Goal: Task Accomplishment & Management: Manage account settings

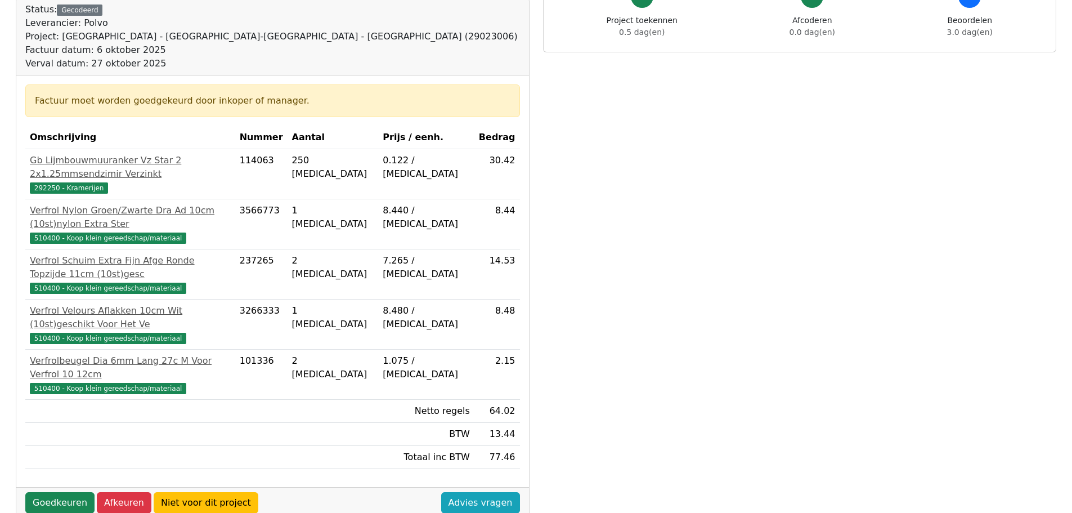
scroll to position [322, 0]
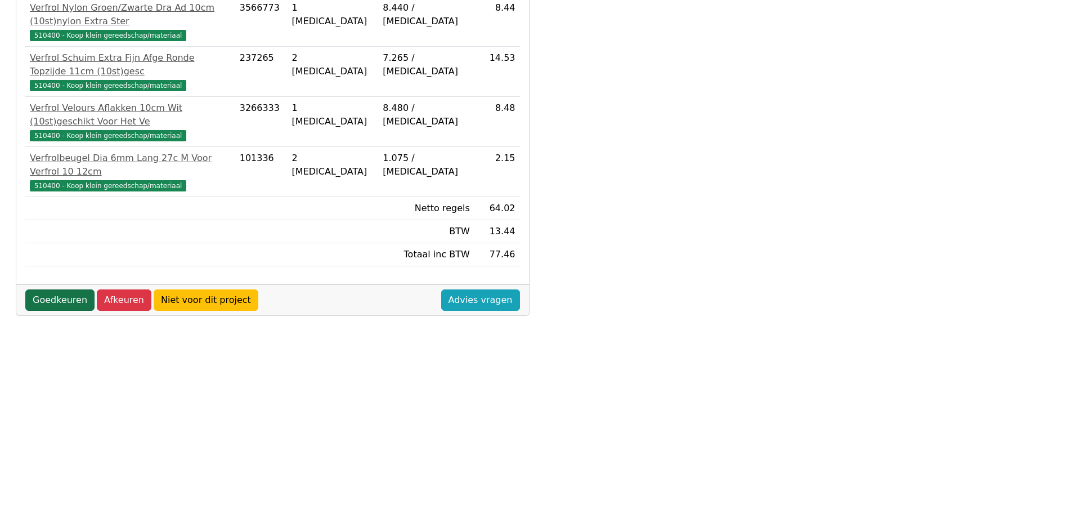
click at [52, 289] on link "Goedkeuren" at bounding box center [59, 299] width 69 height 21
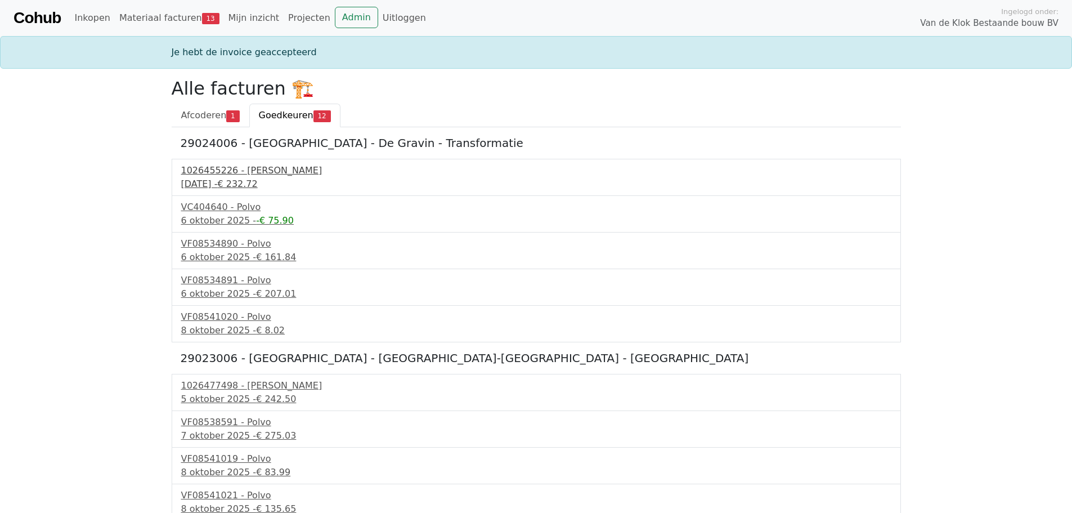
click at [258, 168] on div "1026455226 - Boels Verhuur" at bounding box center [536, 171] width 710 height 14
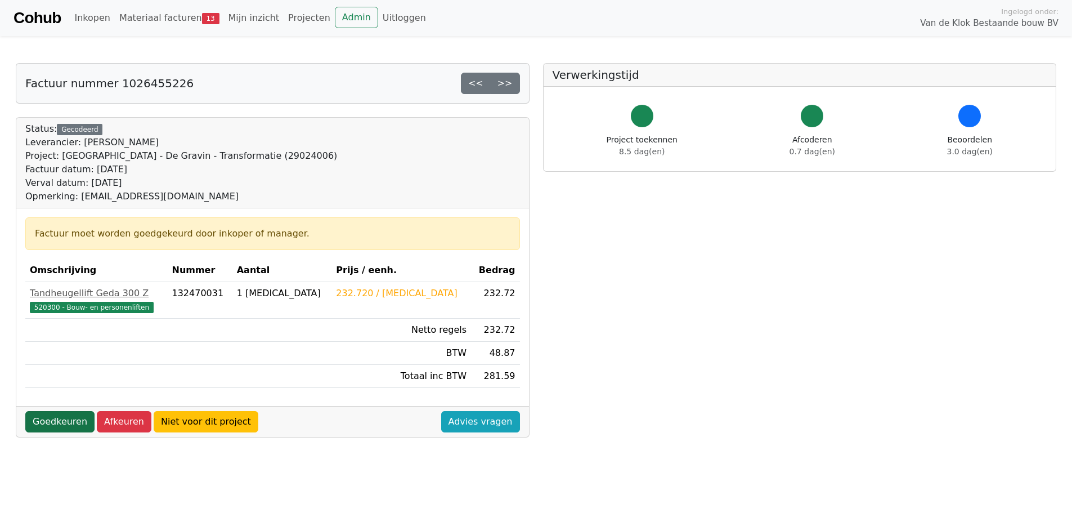
click at [51, 423] on link "Goedkeuren" at bounding box center [59, 421] width 69 height 21
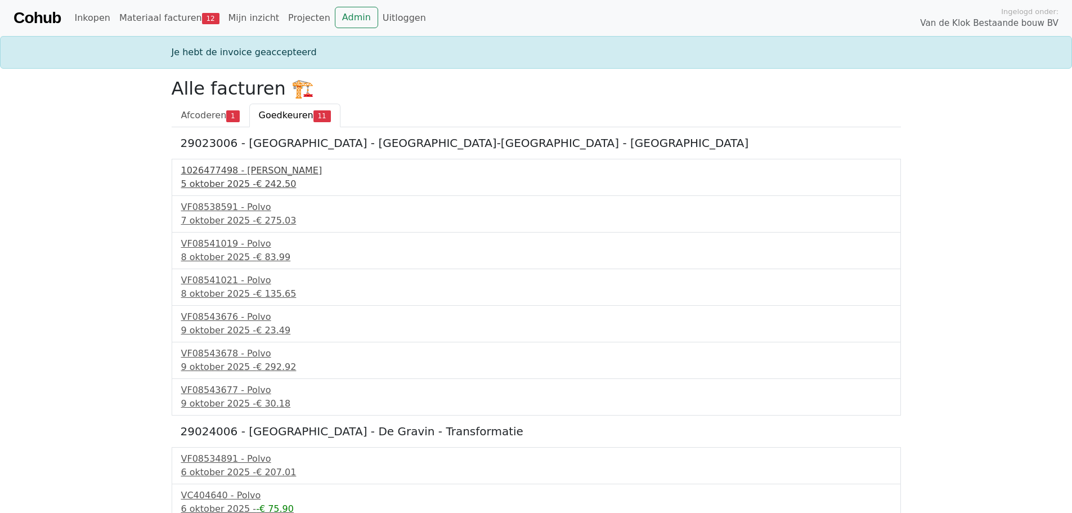
click at [256, 178] on span "€ 242.50" at bounding box center [276, 183] width 40 height 11
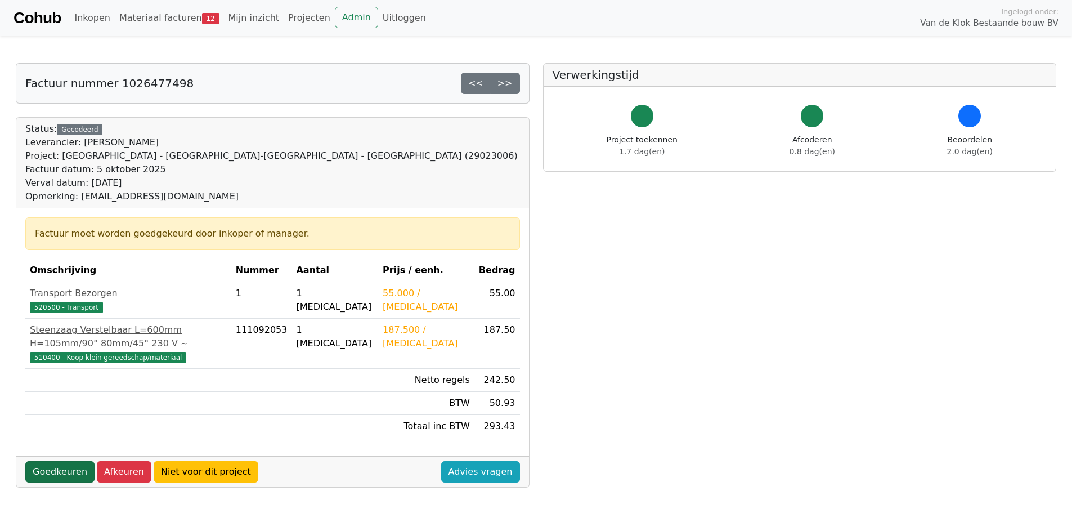
click at [60, 461] on link "Goedkeuren" at bounding box center [59, 471] width 69 height 21
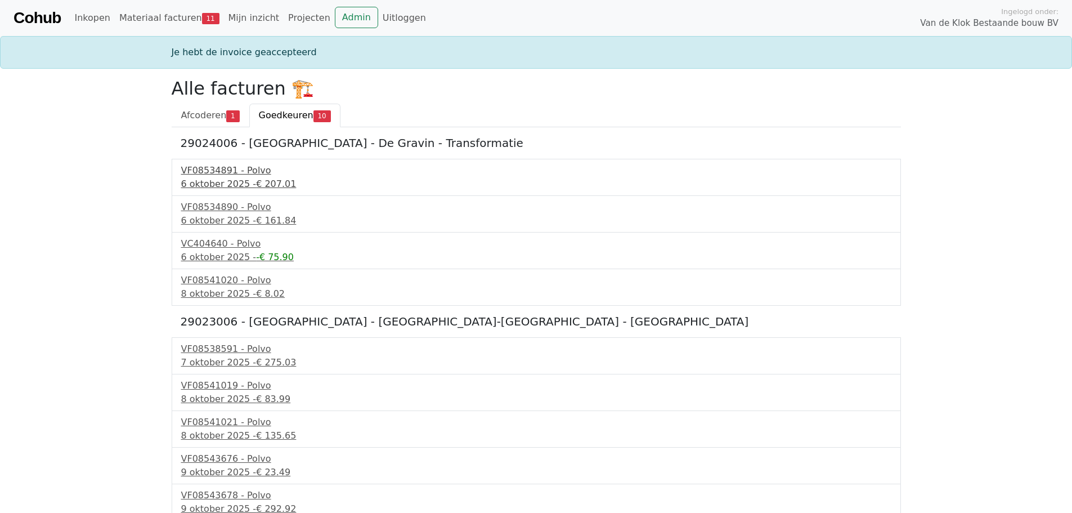
click at [228, 177] on div "6 oktober 2025 - € 207.01" at bounding box center [536, 184] width 710 height 14
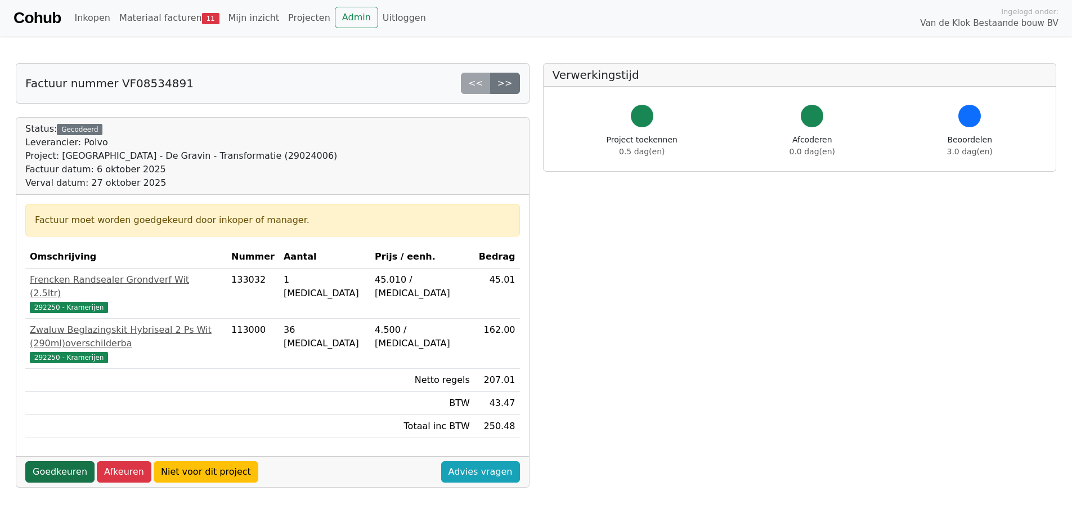
click at [62, 461] on link "Goedkeuren" at bounding box center [59, 471] width 69 height 21
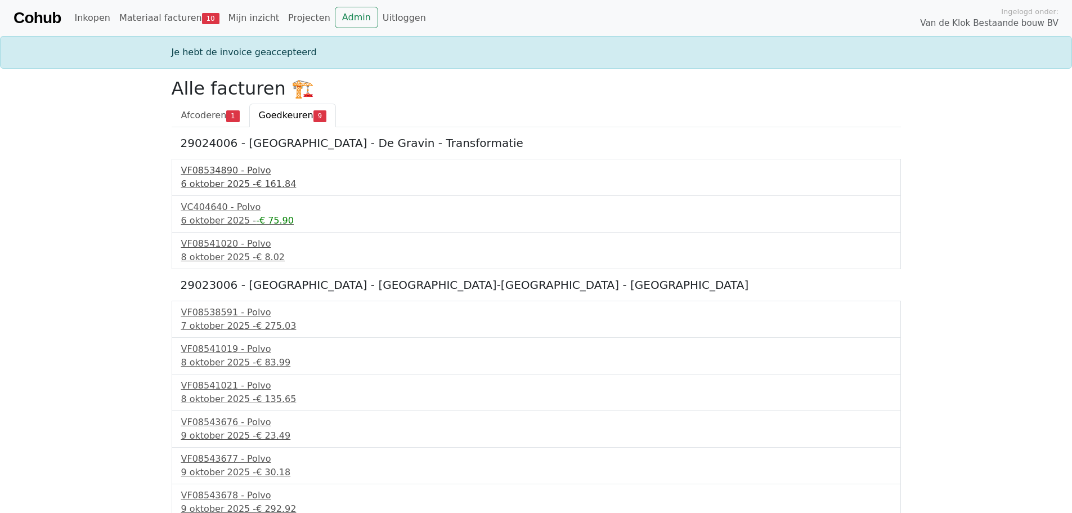
click at [224, 181] on div "6 oktober 2025 - € 161.84" at bounding box center [536, 184] width 710 height 14
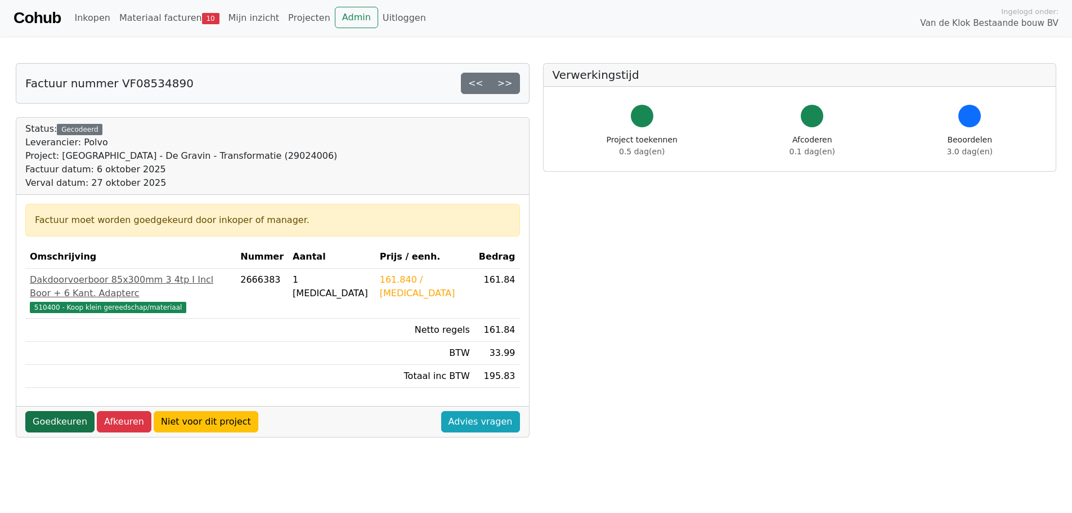
click at [45, 412] on link "Goedkeuren" at bounding box center [59, 421] width 69 height 21
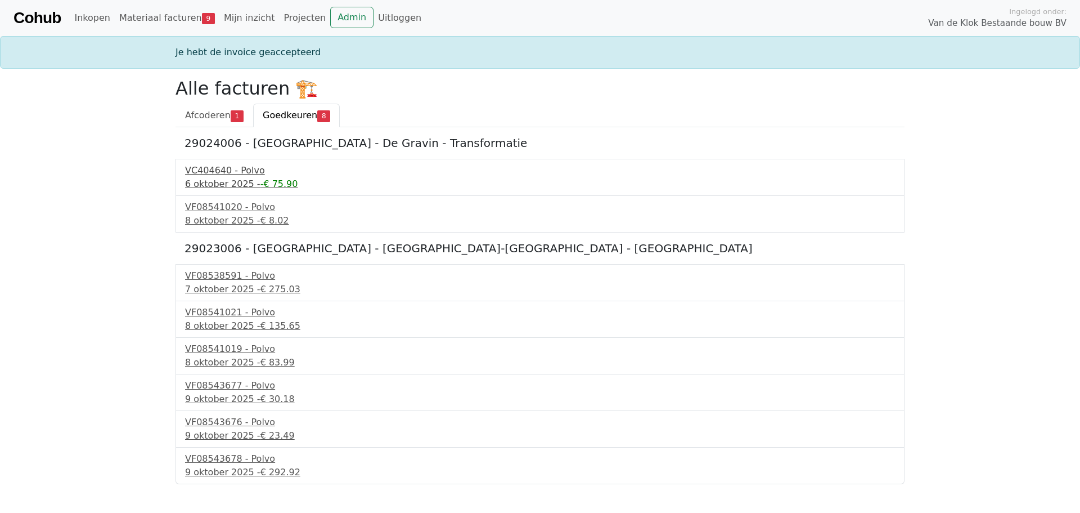
click at [213, 187] on div "6 oktober 2025 - -€ 75.90" at bounding box center [540, 184] width 710 height 14
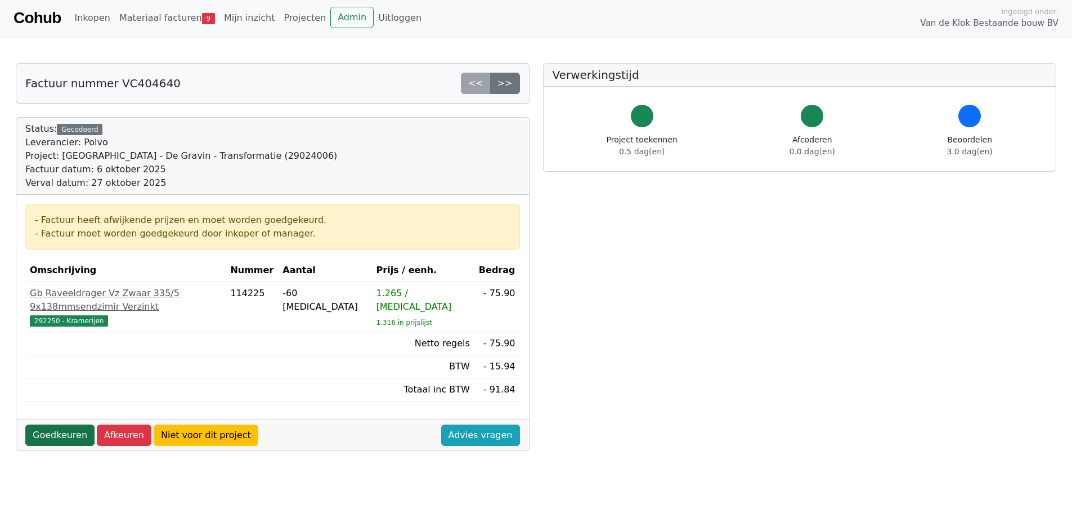
click at [50, 424] on link "Goedkeuren" at bounding box center [59, 434] width 69 height 21
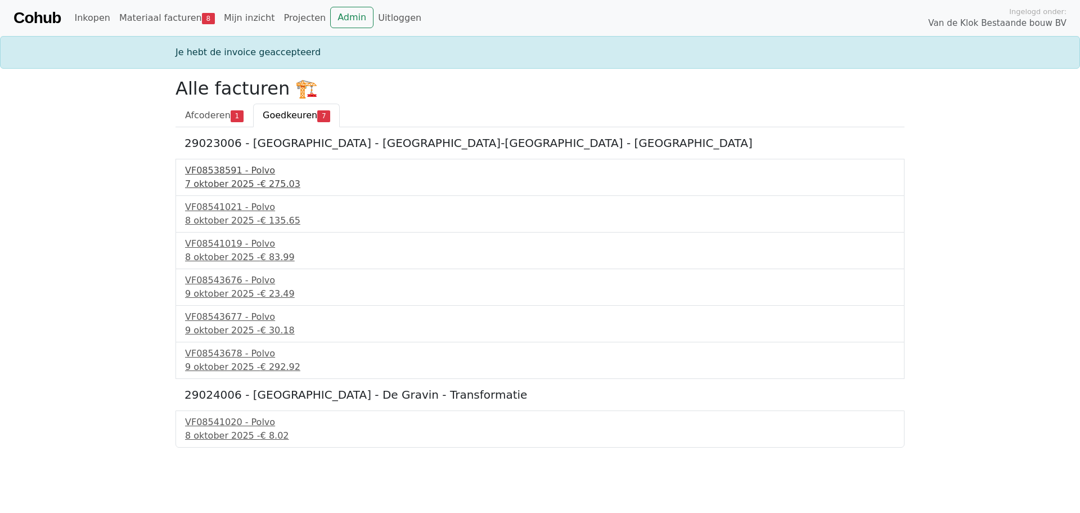
click at [246, 172] on div "VF08538591 - Polvo" at bounding box center [540, 171] width 710 height 14
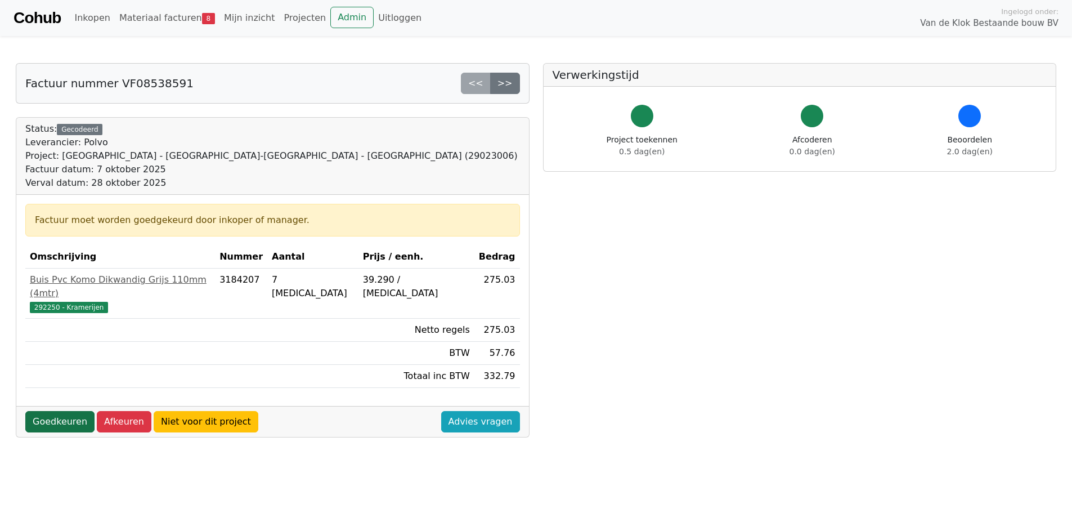
click at [54, 411] on link "Goedkeuren" at bounding box center [59, 421] width 69 height 21
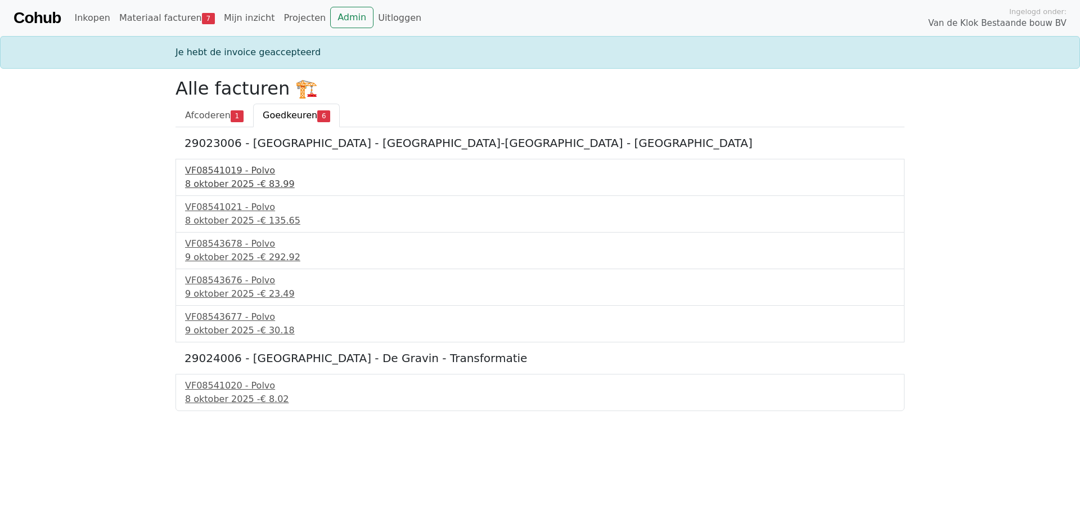
click at [232, 173] on div "VF08541019 - Polvo" at bounding box center [540, 171] width 710 height 14
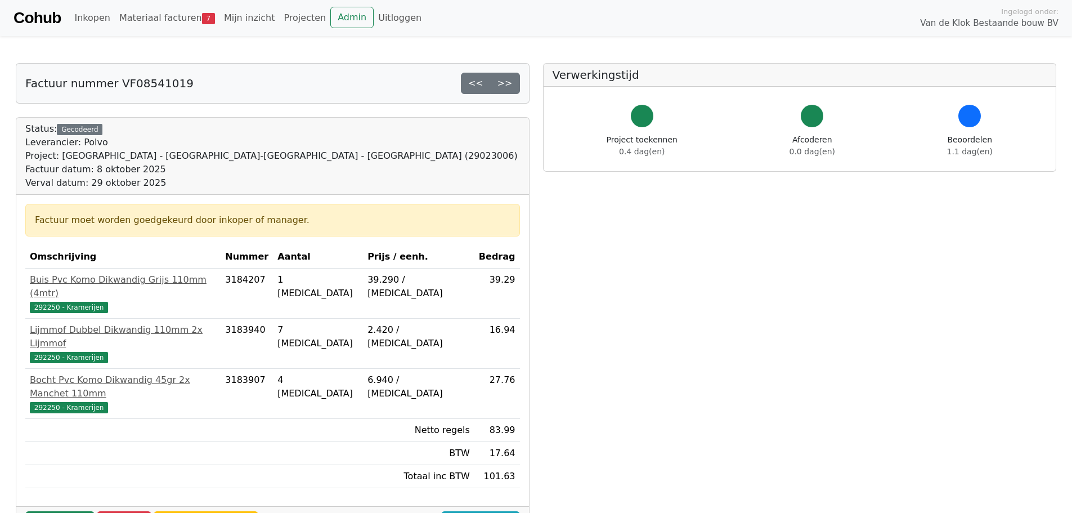
click at [58, 506] on div "Goedkeuren Afkeuren Niet voor dit project Advies vragen" at bounding box center [272, 521] width 513 height 31
click at [56, 511] on link "Goedkeuren" at bounding box center [59, 521] width 69 height 21
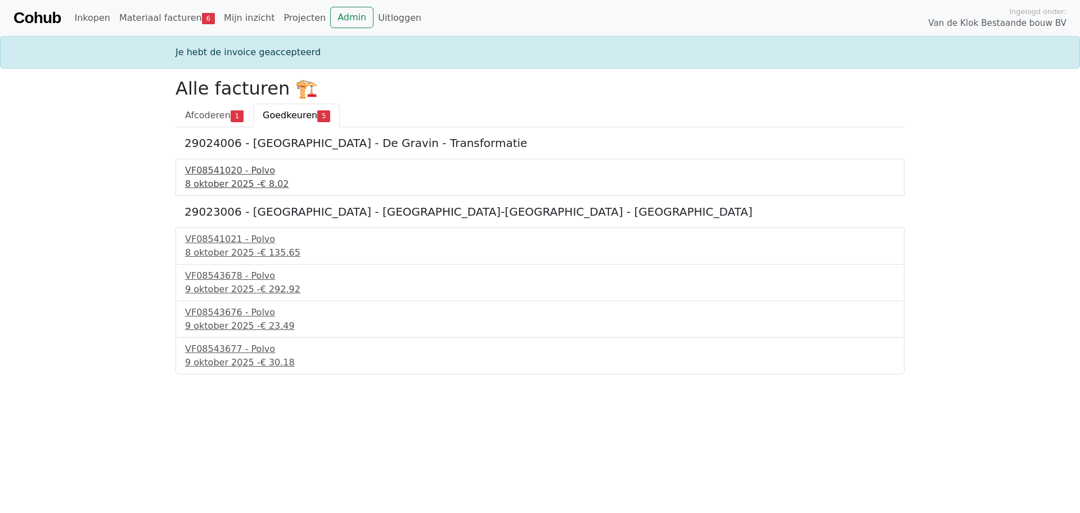
click at [222, 184] on div "8 oktober 2025 - € 8.02" at bounding box center [540, 184] width 710 height 14
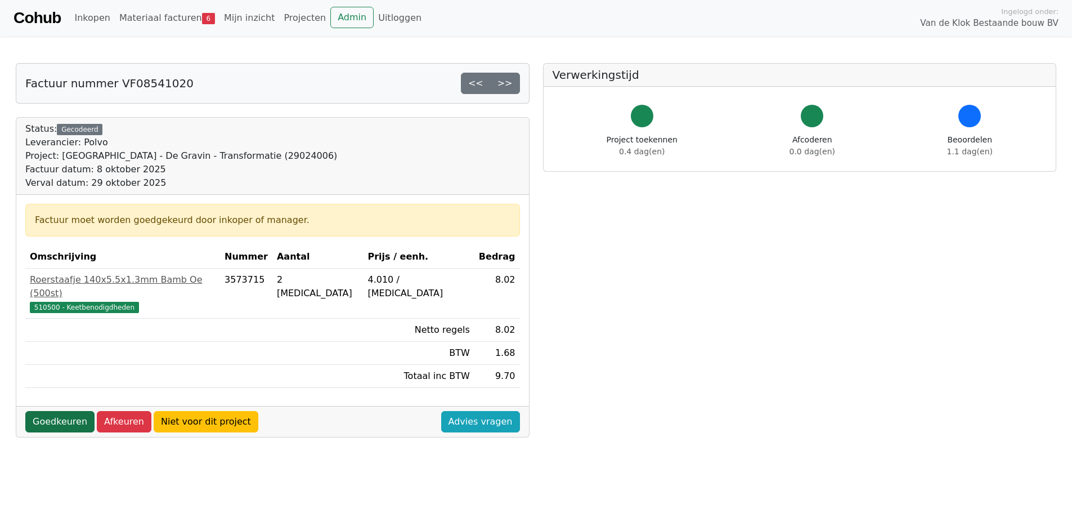
click at [35, 411] on link "Goedkeuren" at bounding box center [59, 421] width 69 height 21
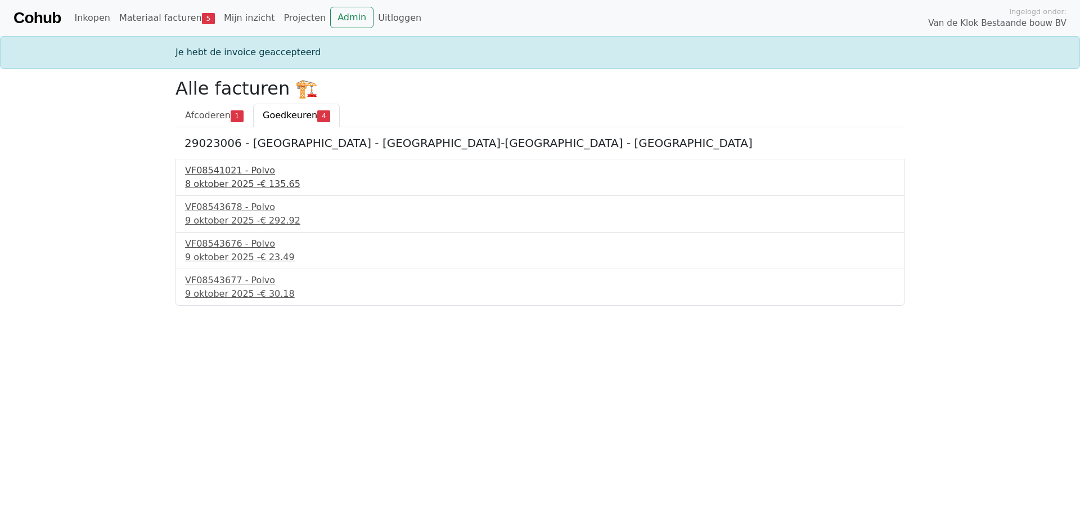
click at [216, 178] on div "8 oktober 2025 - € 135.65" at bounding box center [540, 184] width 710 height 14
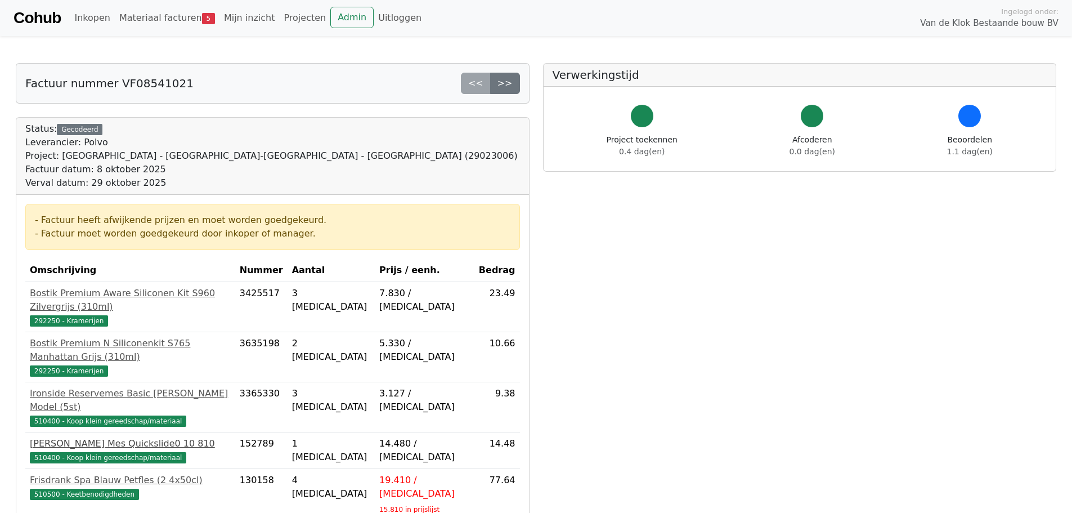
scroll to position [113, 0]
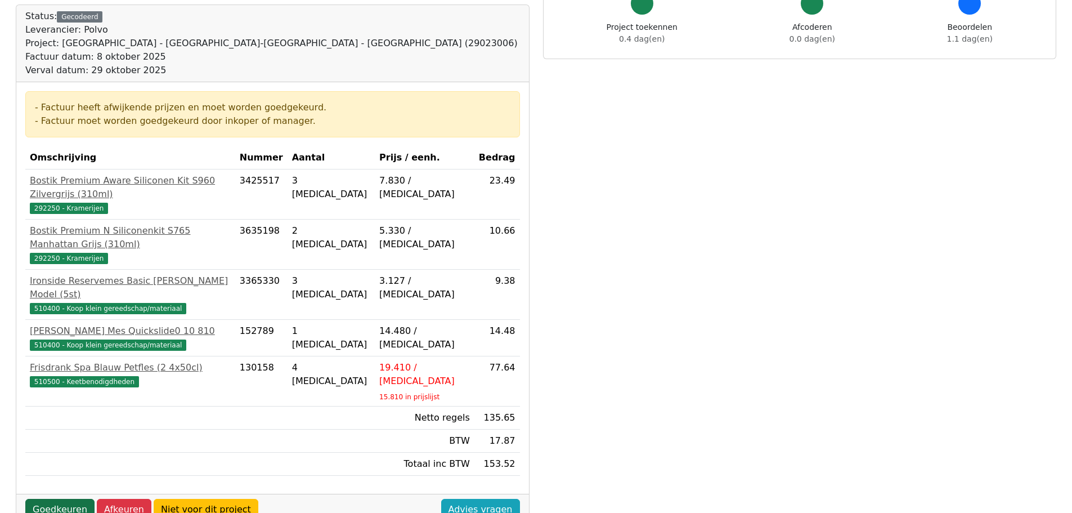
click at [60, 499] on link "Goedkeuren" at bounding box center [59, 509] width 69 height 21
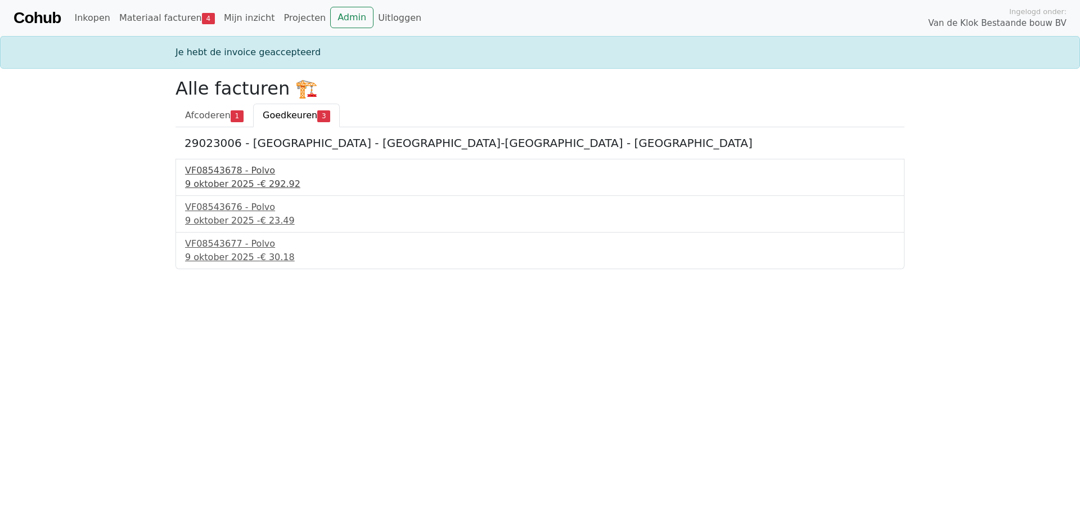
click at [234, 172] on div "VF08543678 - Polvo" at bounding box center [540, 171] width 710 height 14
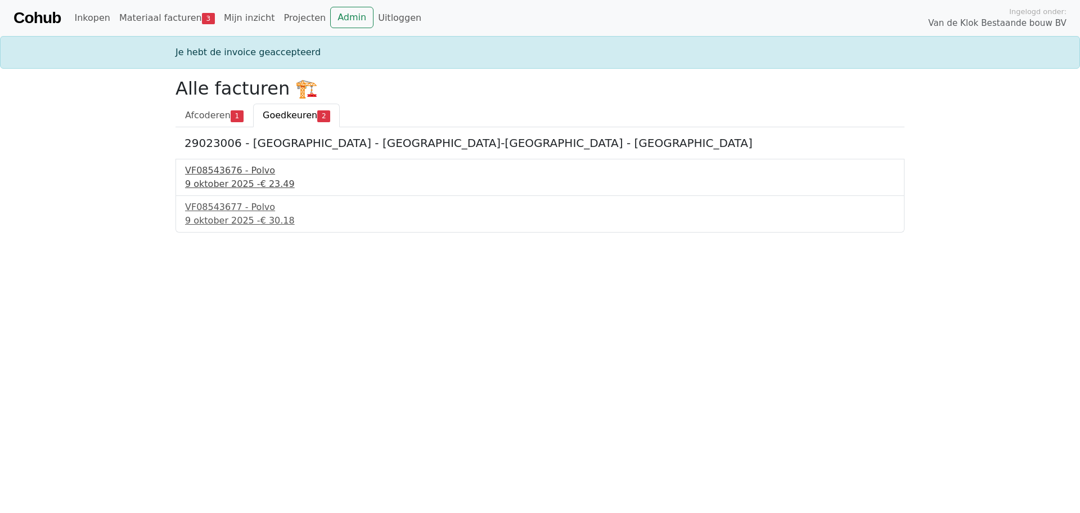
click at [223, 172] on div "VF08543676 - Polvo" at bounding box center [540, 171] width 710 height 14
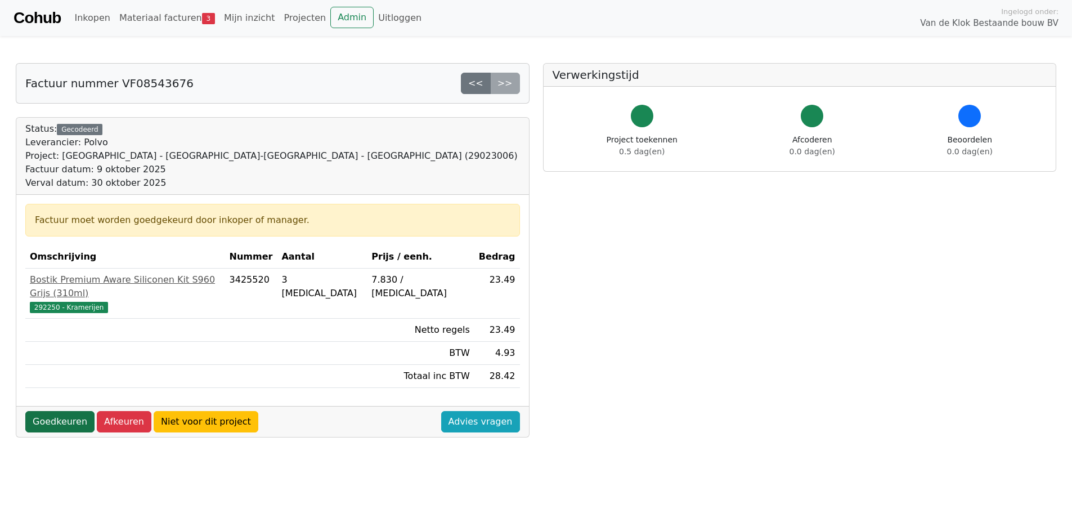
click at [57, 411] on link "Goedkeuren" at bounding box center [59, 421] width 69 height 21
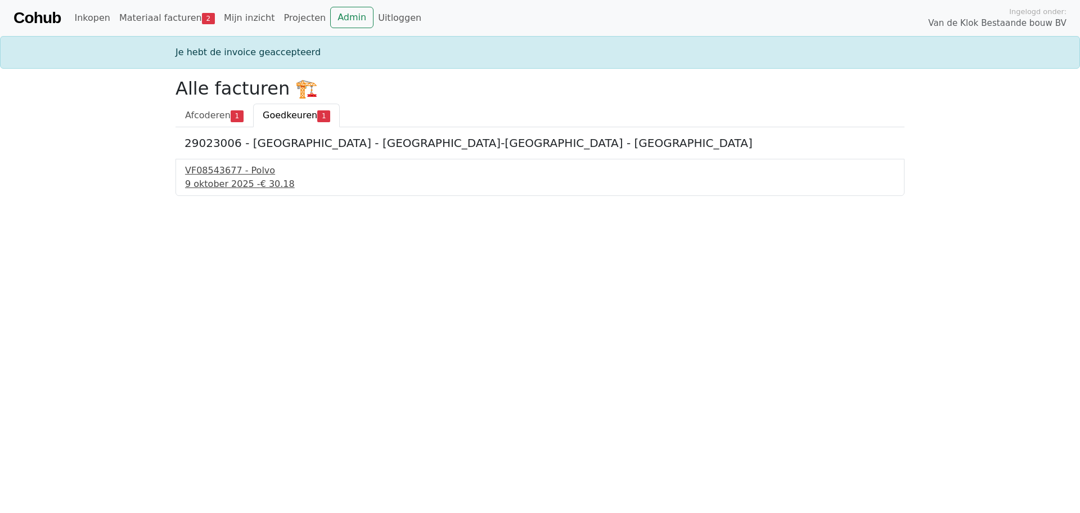
click at [227, 178] on div "[DATE] - € 30.18" at bounding box center [540, 184] width 710 height 14
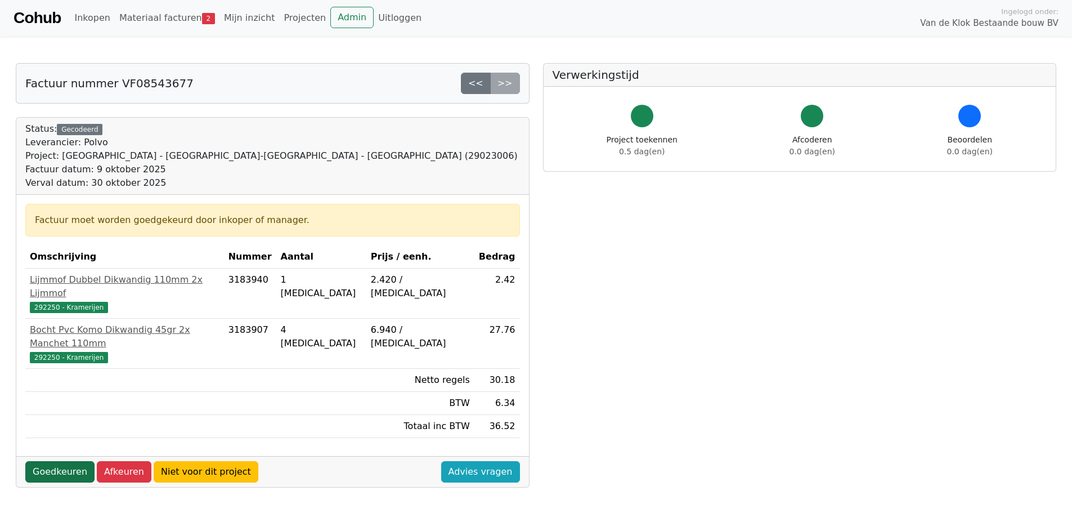
click at [34, 461] on link "Goedkeuren" at bounding box center [59, 471] width 69 height 21
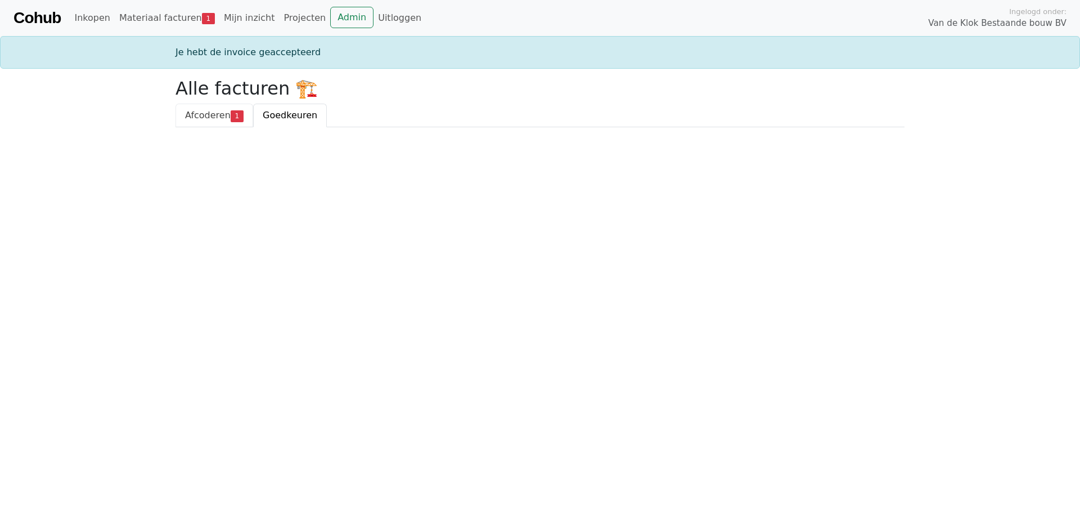
click at [217, 115] on span "Afcoderen" at bounding box center [208, 115] width 46 height 11
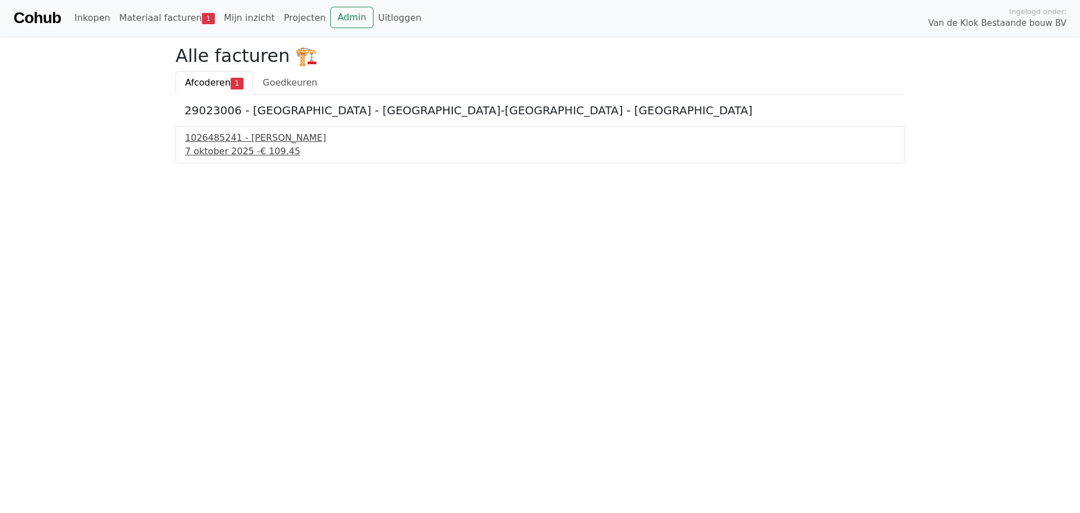
click at [230, 147] on div "7 oktober 2025 - € 109.45" at bounding box center [540, 152] width 710 height 14
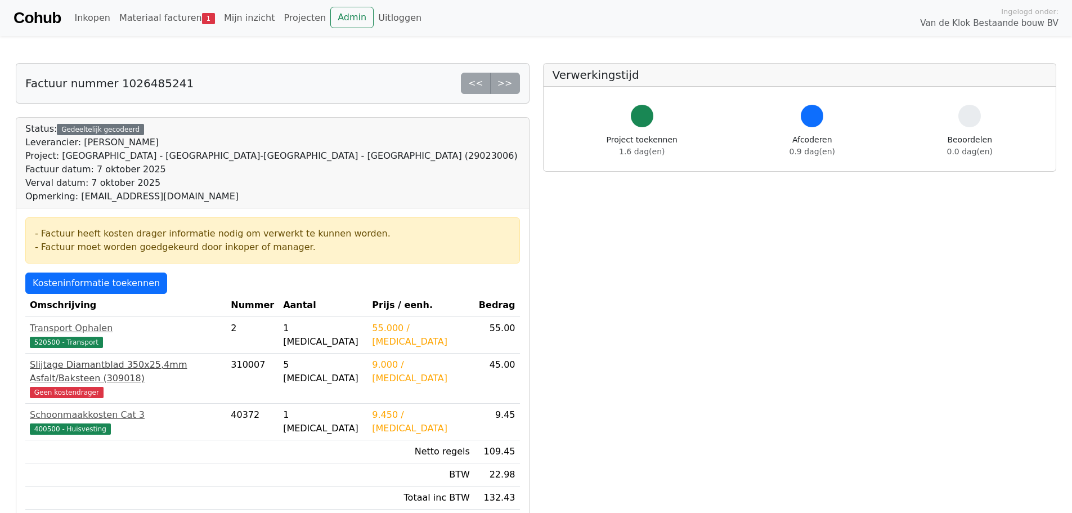
click at [92, 365] on div "Slijtage Diamantblad 350x25,4mm Asfalt/Baksteen (309018)" at bounding box center [126, 371] width 192 height 27
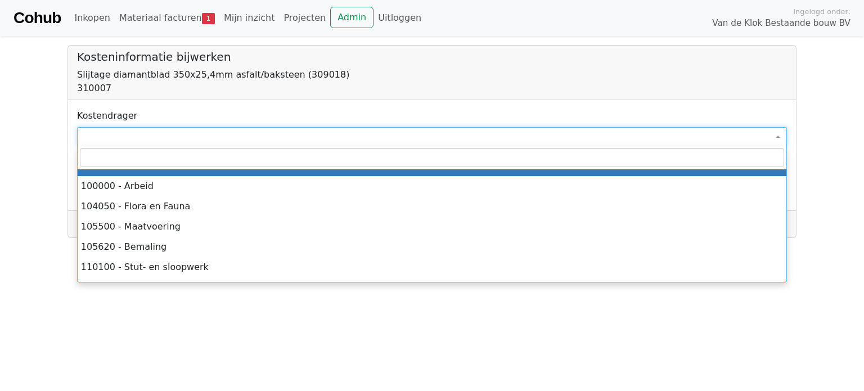
click at [115, 139] on span at bounding box center [432, 136] width 710 height 19
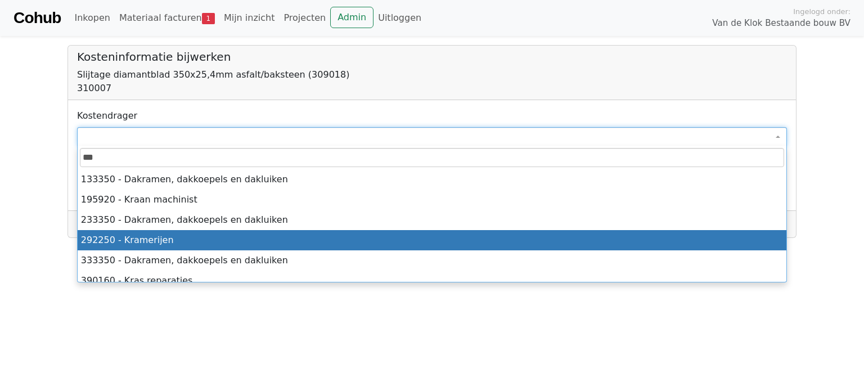
type input "***"
select select "****"
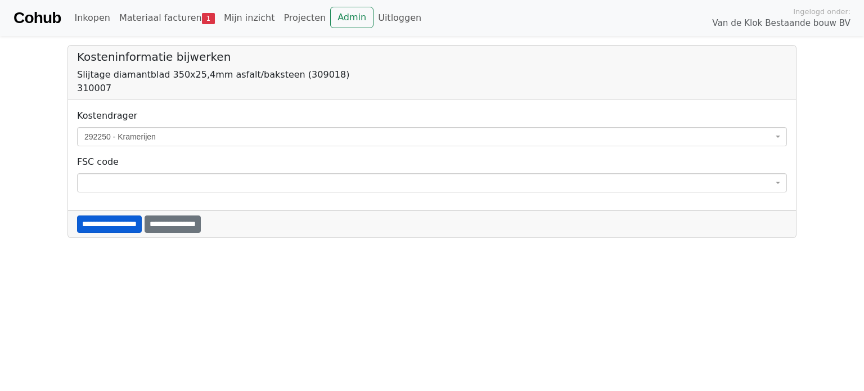
click at [105, 223] on input "**********" at bounding box center [109, 224] width 65 height 17
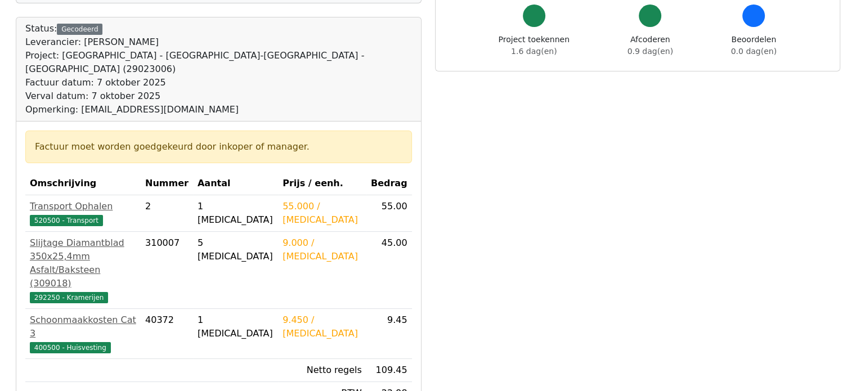
scroll to position [225, 0]
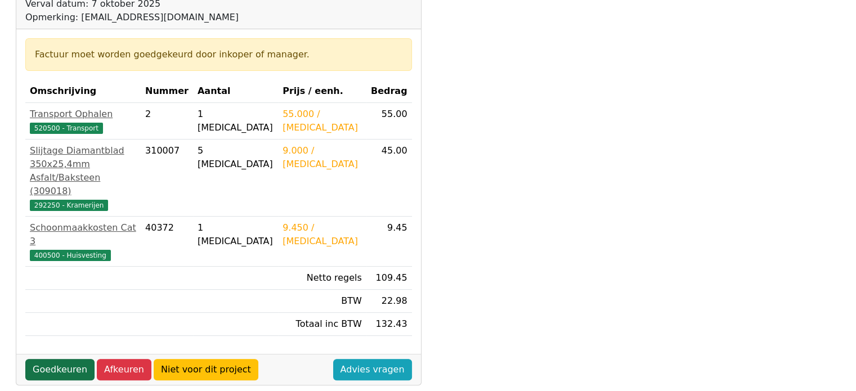
click at [50, 359] on link "Goedkeuren" at bounding box center [59, 369] width 69 height 21
